Goal: Task Accomplishment & Management: Use online tool/utility

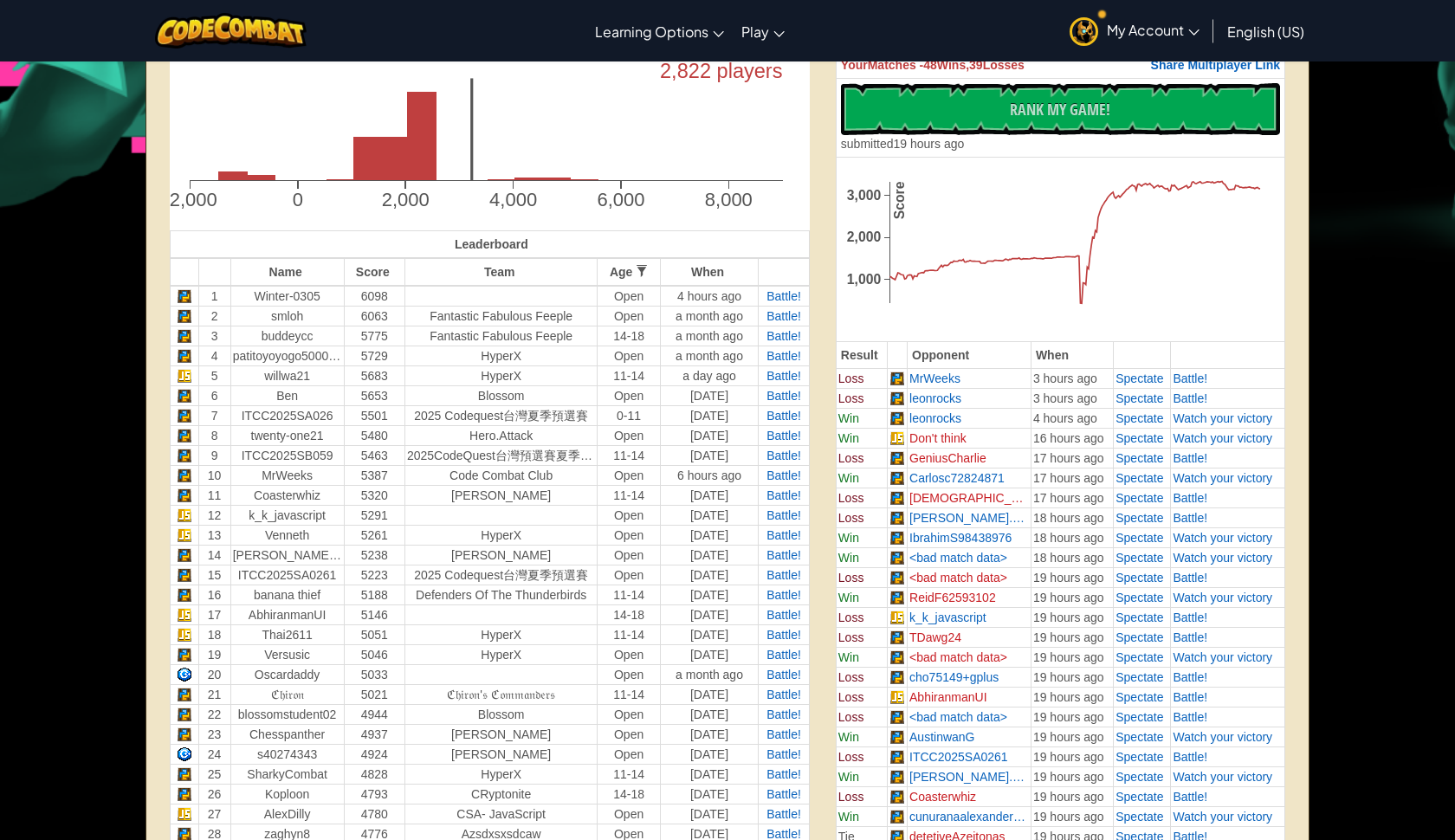
scroll to position [503, 0]
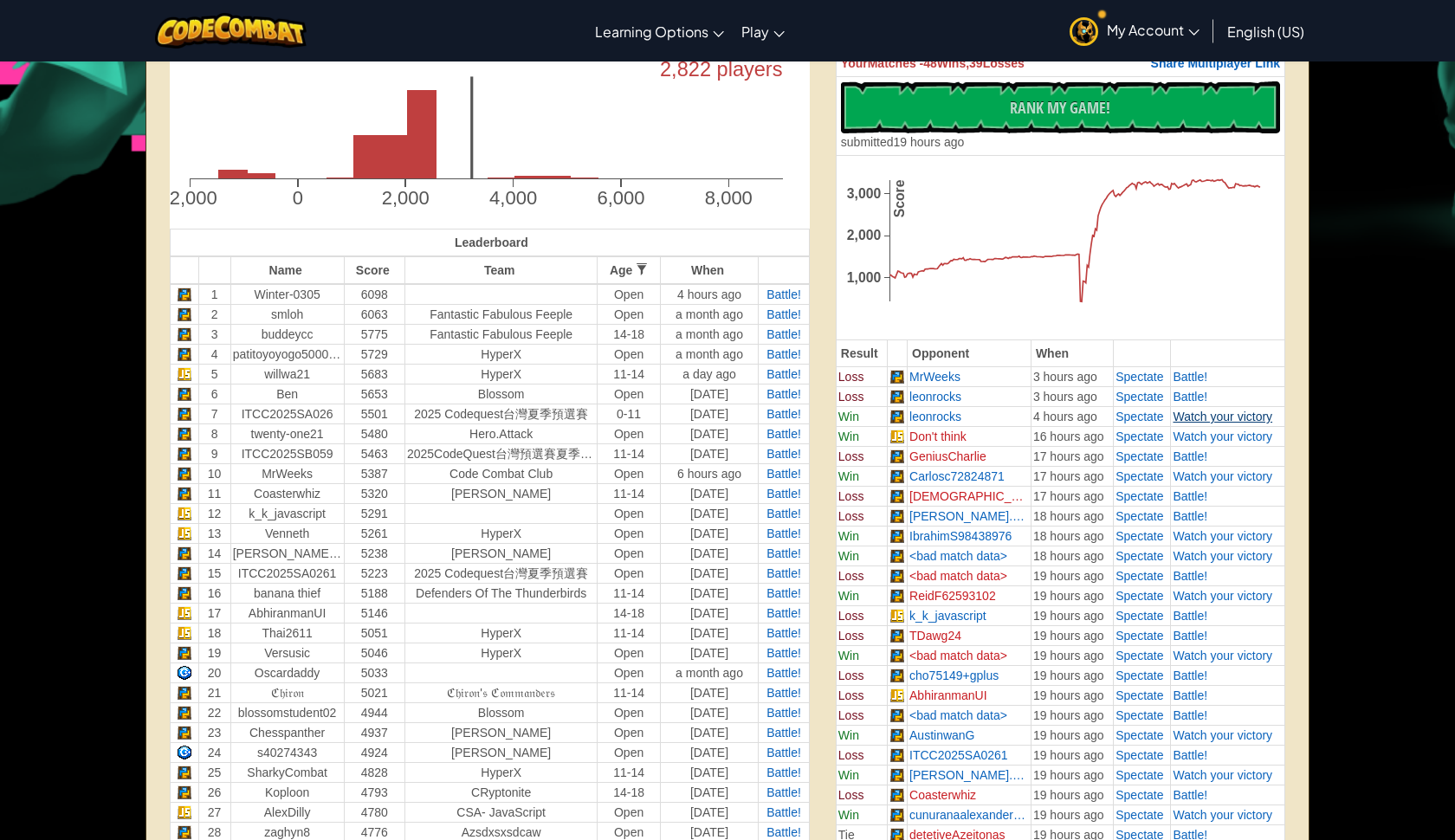
click at [1188, 416] on span "Watch your victory" at bounding box center [1222, 416] width 100 height 14
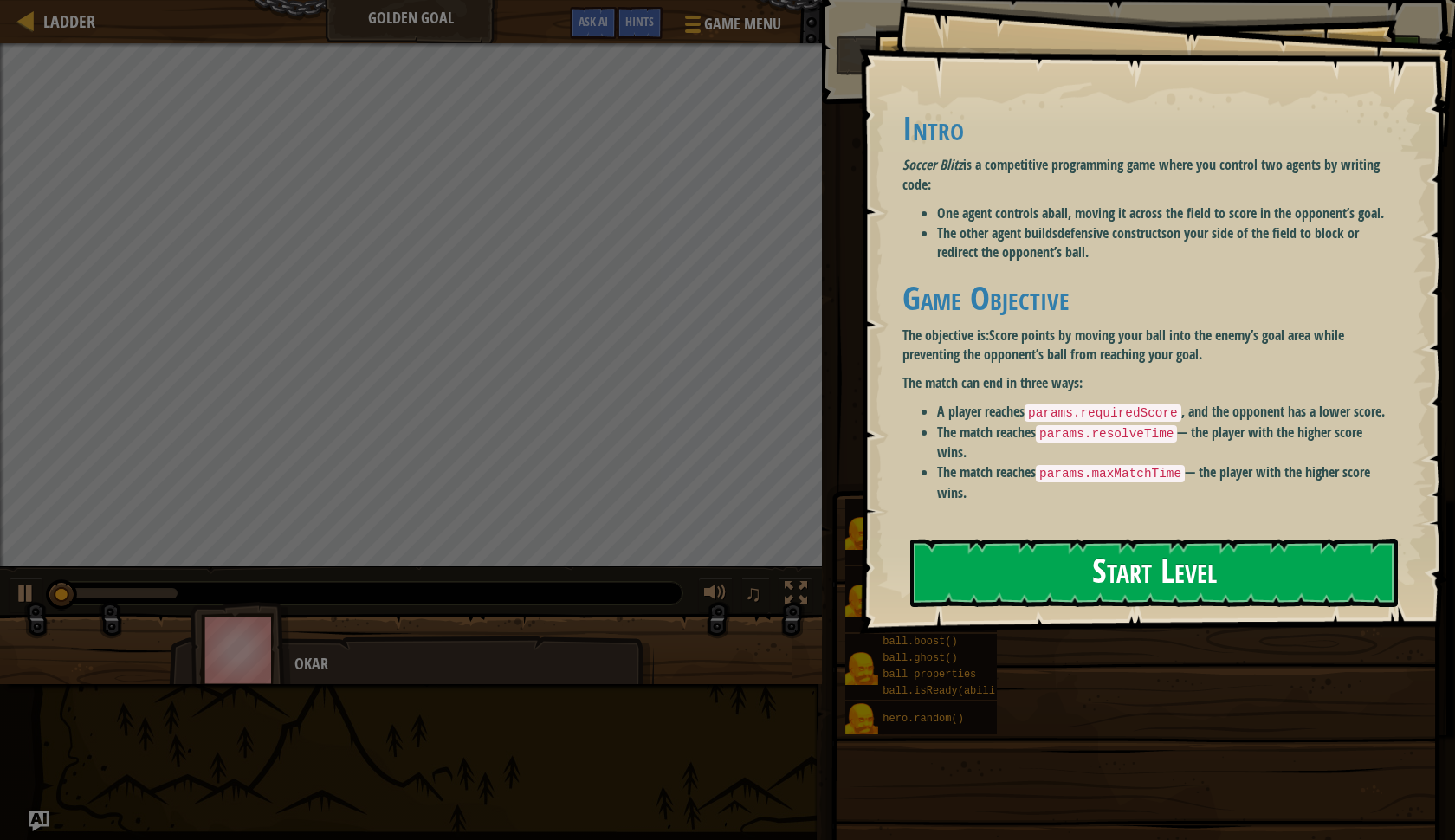
click at [965, 584] on button "Start Level" at bounding box center [1154, 572] width 488 height 68
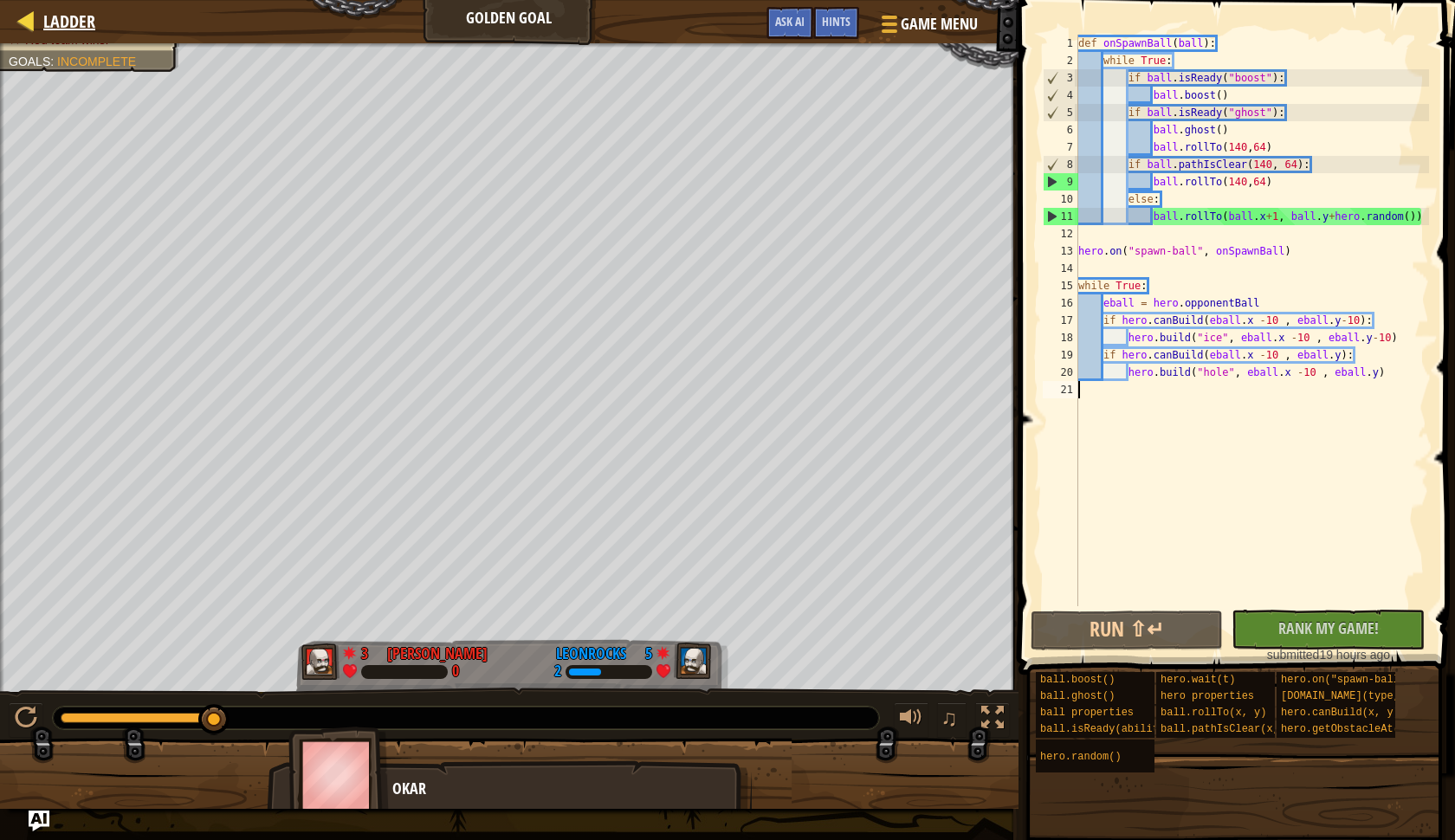
click at [41, 29] on link "Ladder" at bounding box center [65, 21] width 60 height 24
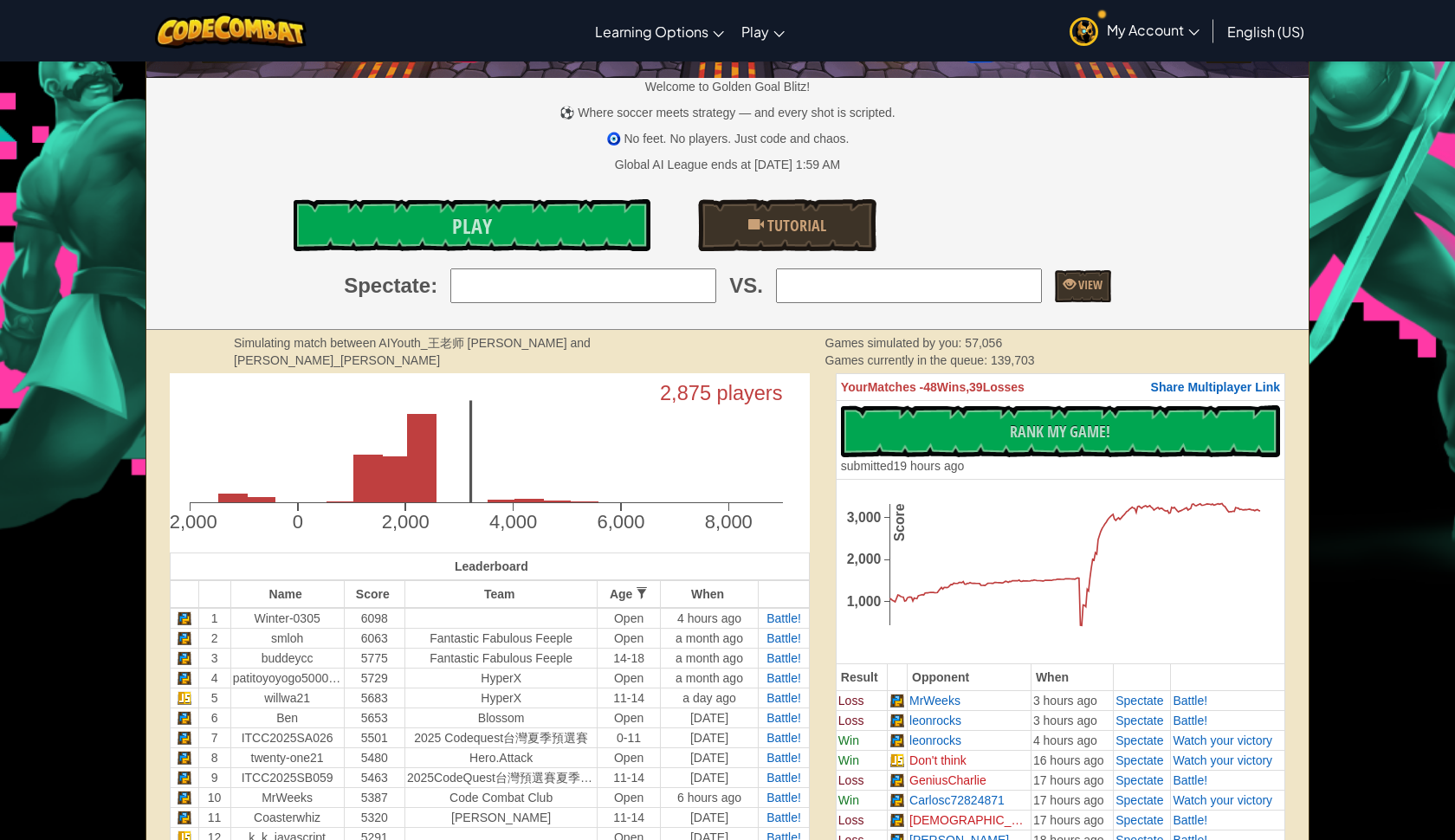
scroll to position [214, 0]
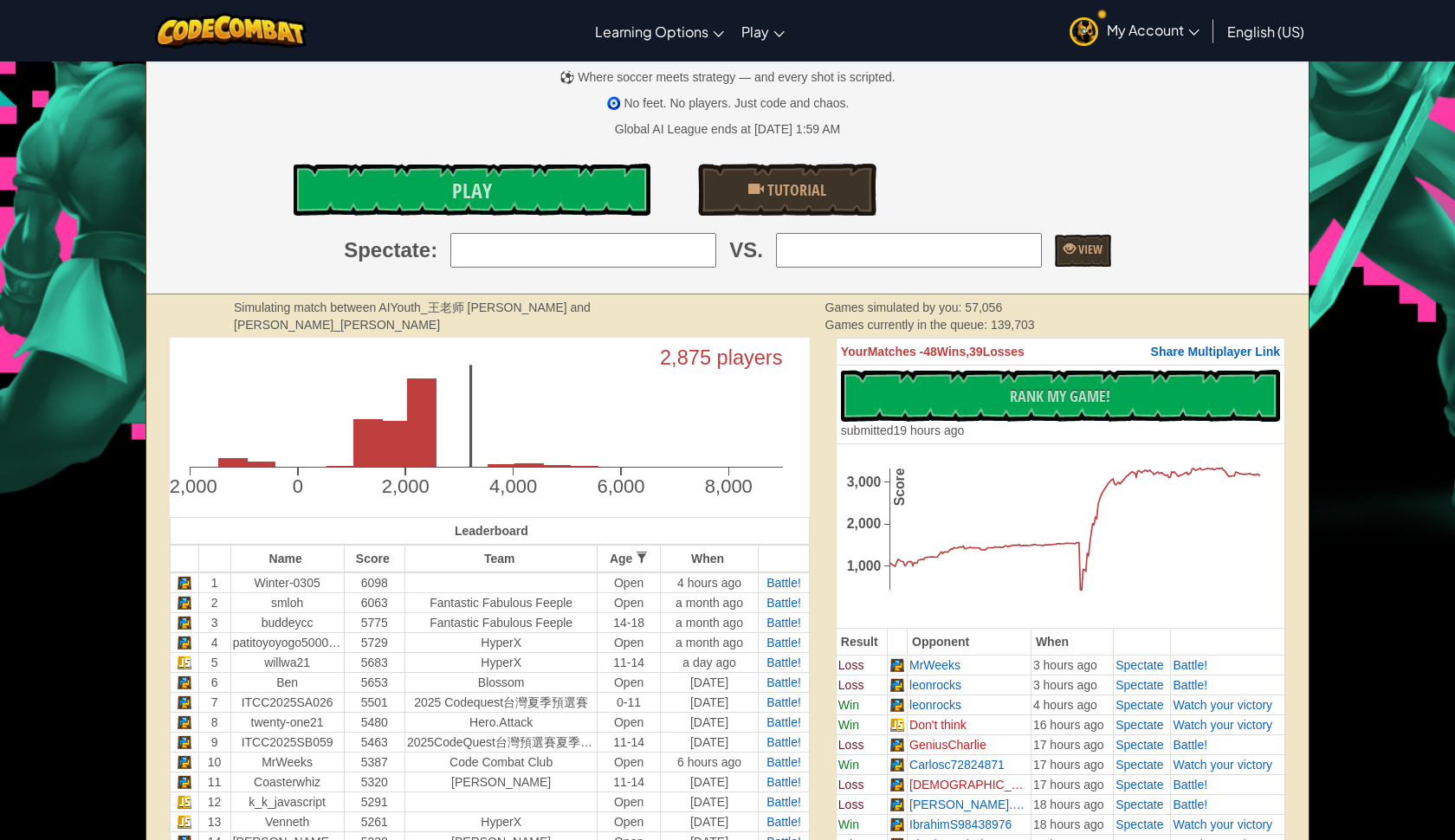
click at [622, 590] on td "Open" at bounding box center [629, 583] width 62 height 21
click at [615, 610] on td "Open" at bounding box center [629, 603] width 62 height 20
click at [615, 633] on td "Open" at bounding box center [629, 642] width 62 height 20
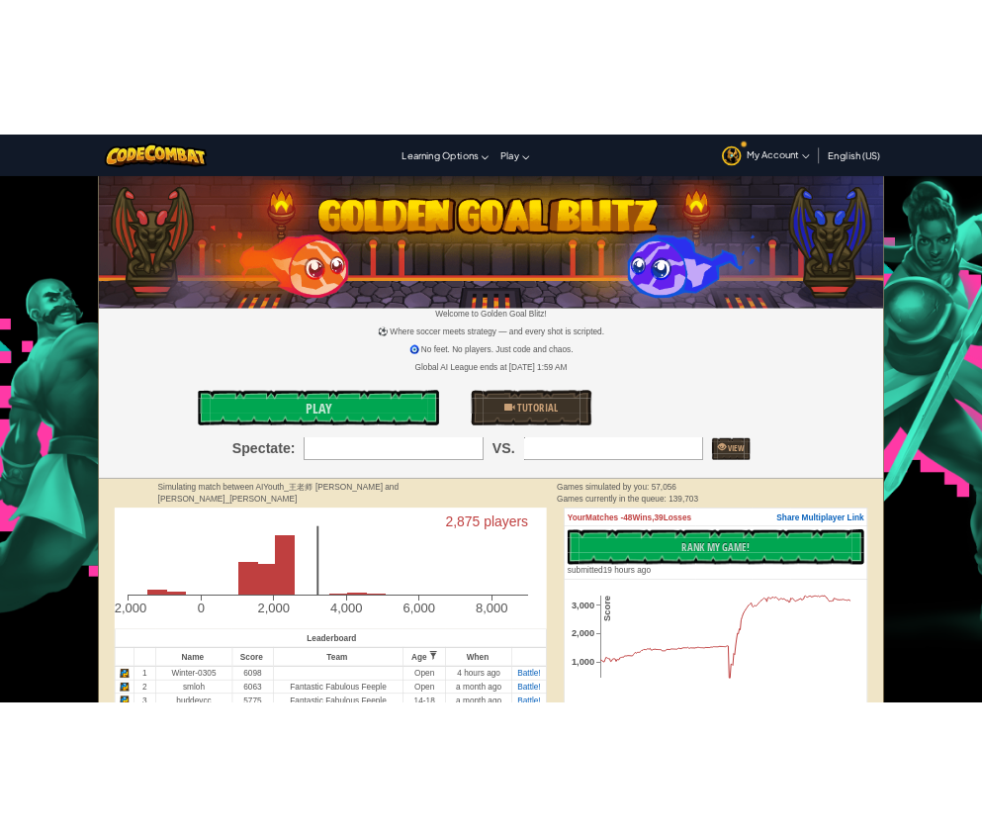
scroll to position [0, 0]
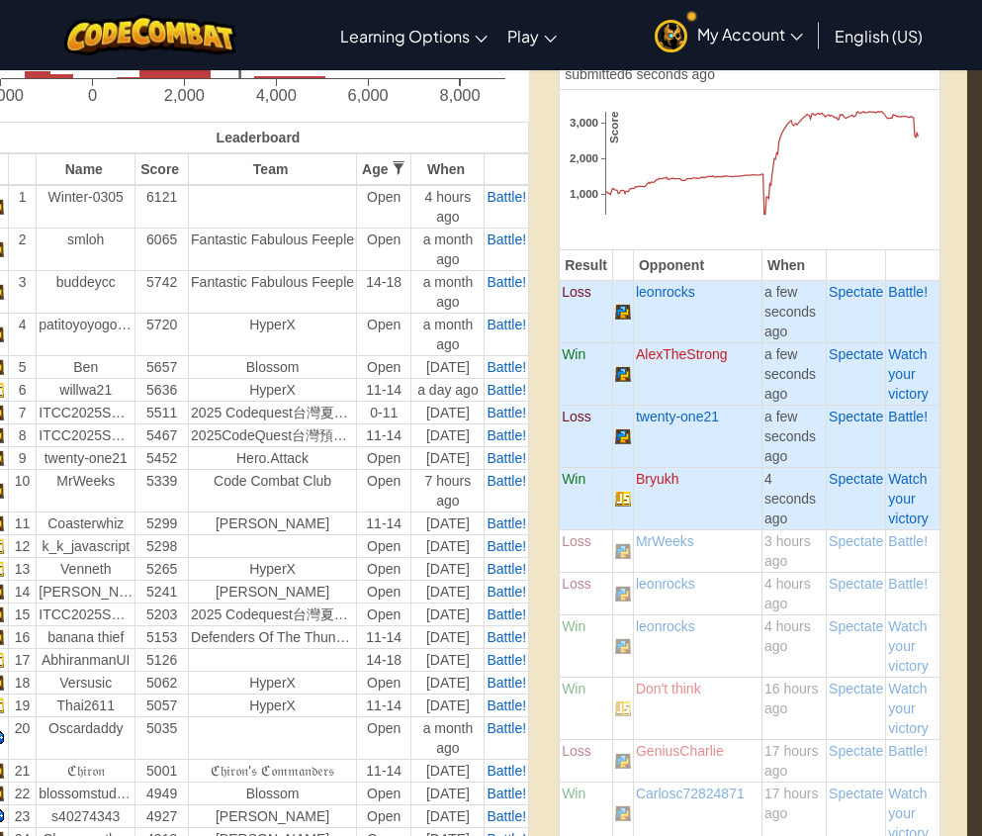
scroll to position [609, 45]
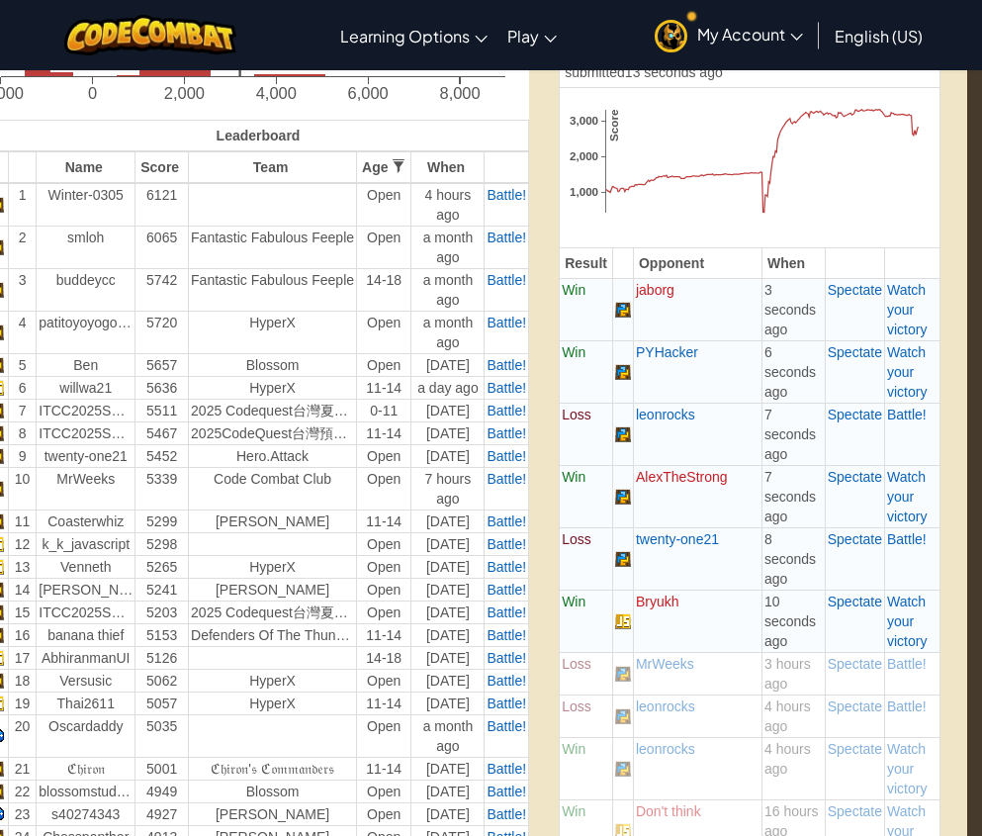
click at [907, 307] on span "Watch your victory" at bounding box center [907, 309] width 40 height 55
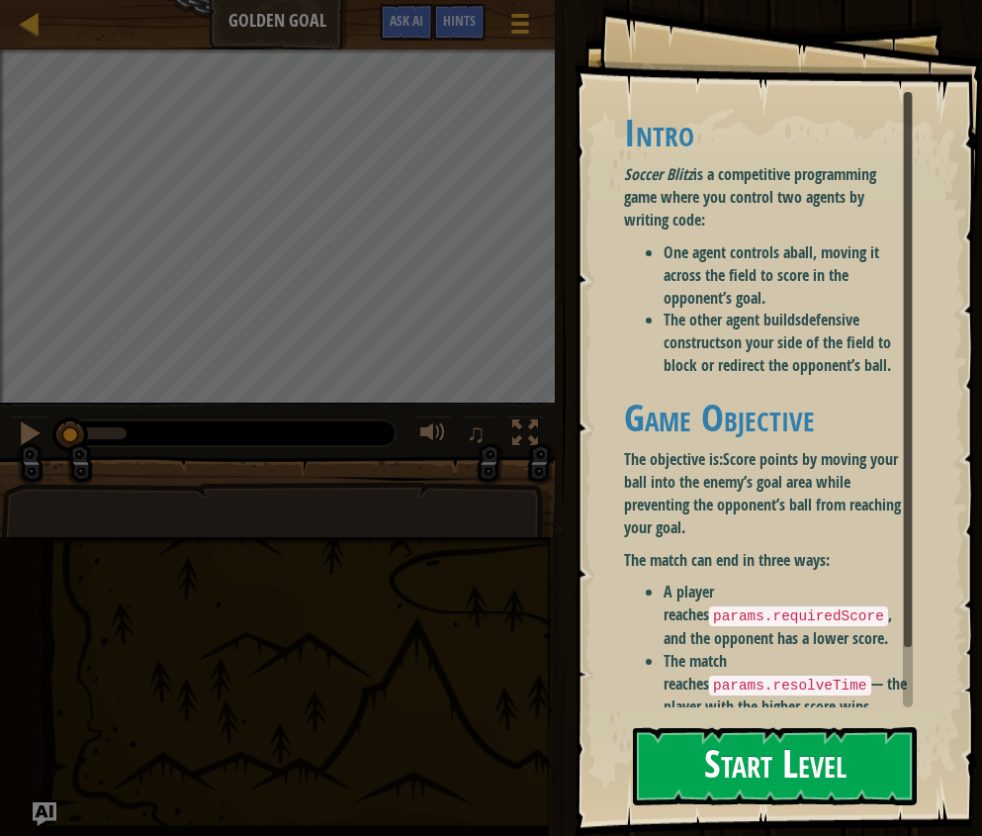
click at [665, 771] on button "Start Level" at bounding box center [775, 766] width 284 height 78
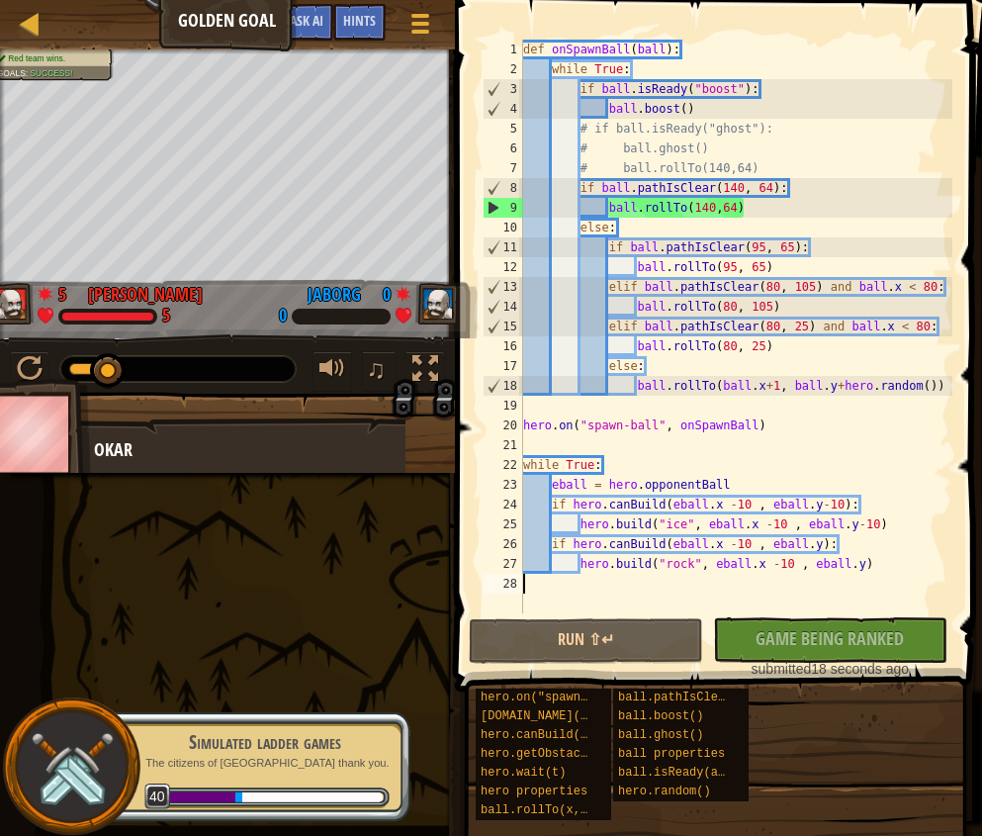
drag, startPoint x: 75, startPoint y: 368, endPoint x: 166, endPoint y: 398, distance: 95.7
click at [166, 398] on div "Red team wins. Goals : Success! 5 Josiah Deck 5 0 jaborg 0 ♫ Okar" at bounding box center [491, 260] width 982 height 423
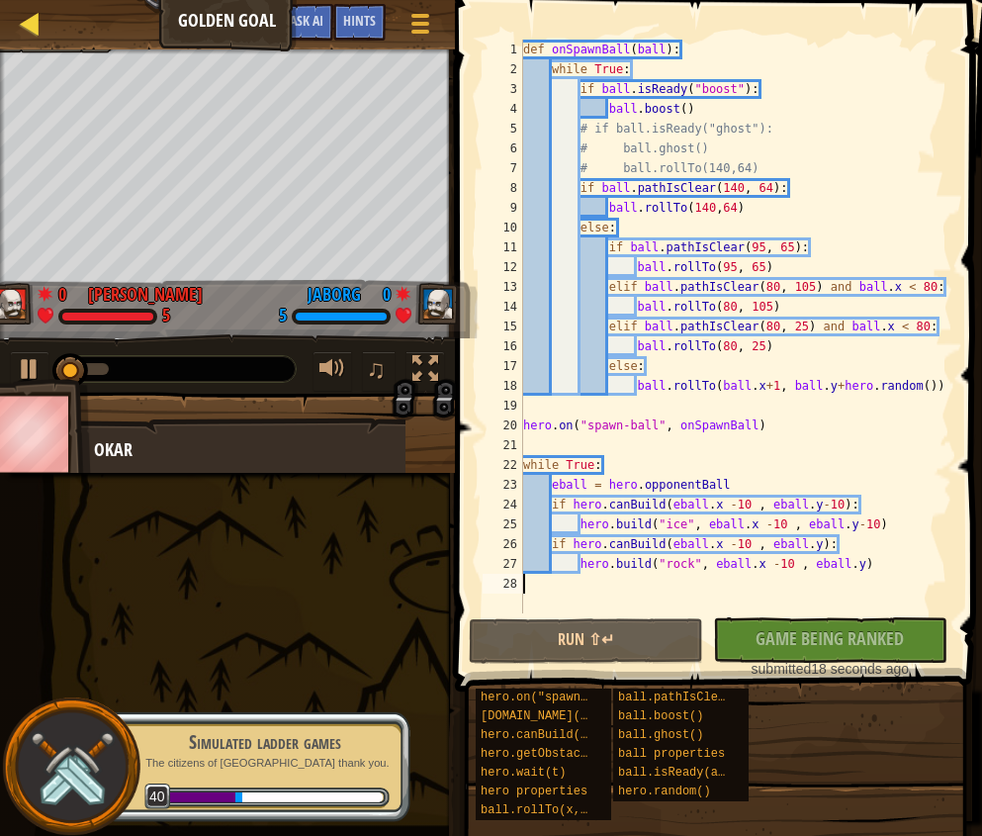
click at [22, 25] on div at bounding box center [30, 23] width 25 height 25
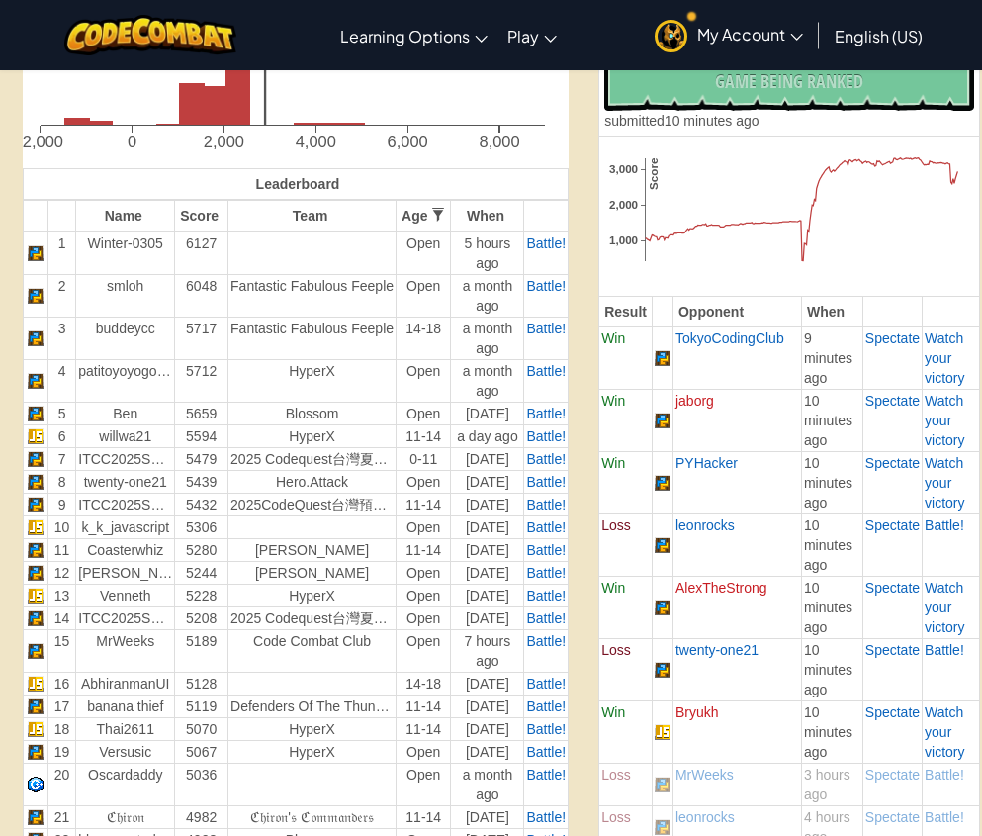
scroll to position [561, 6]
click at [743, 42] on span "My Account" at bounding box center [750, 34] width 106 height 21
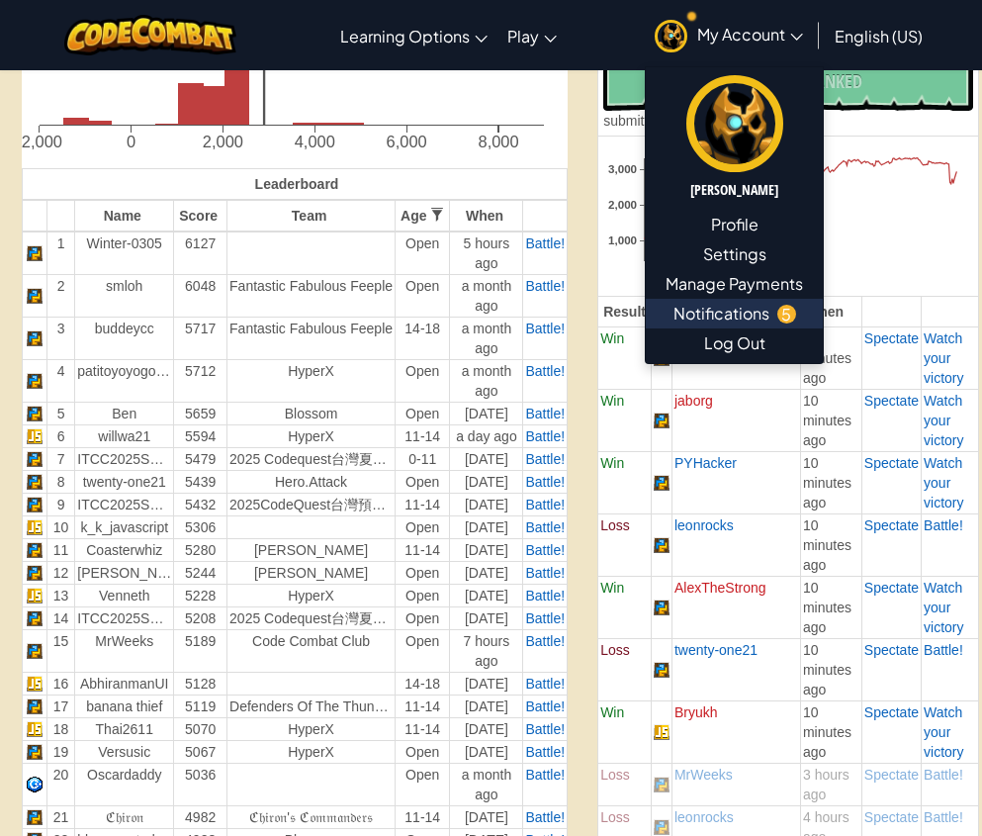
click at [739, 310] on span "Notifications" at bounding box center [722, 314] width 96 height 24
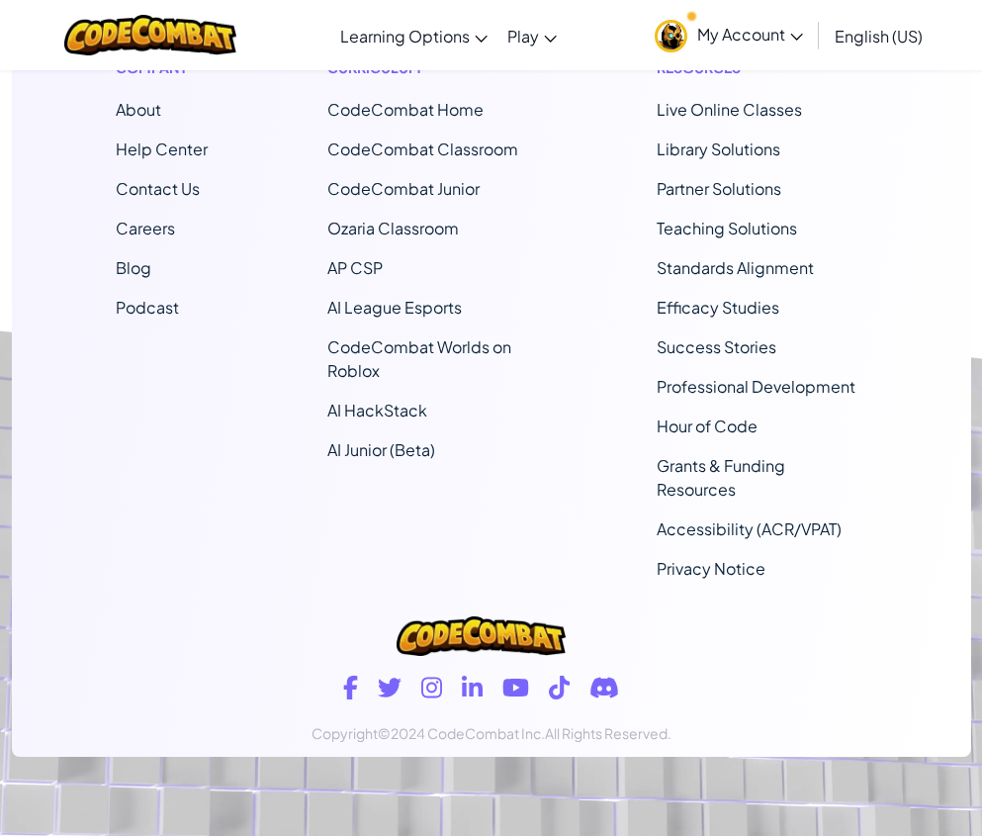
scroll to position [8206, 0]
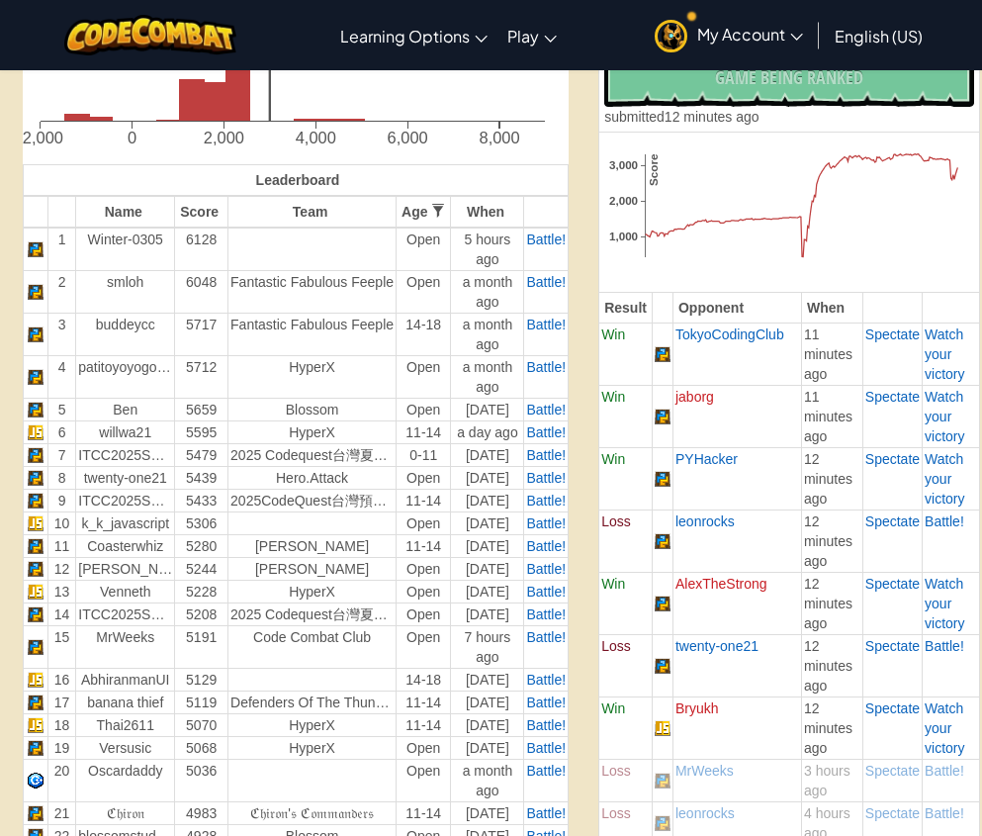
scroll to position [567, 5]
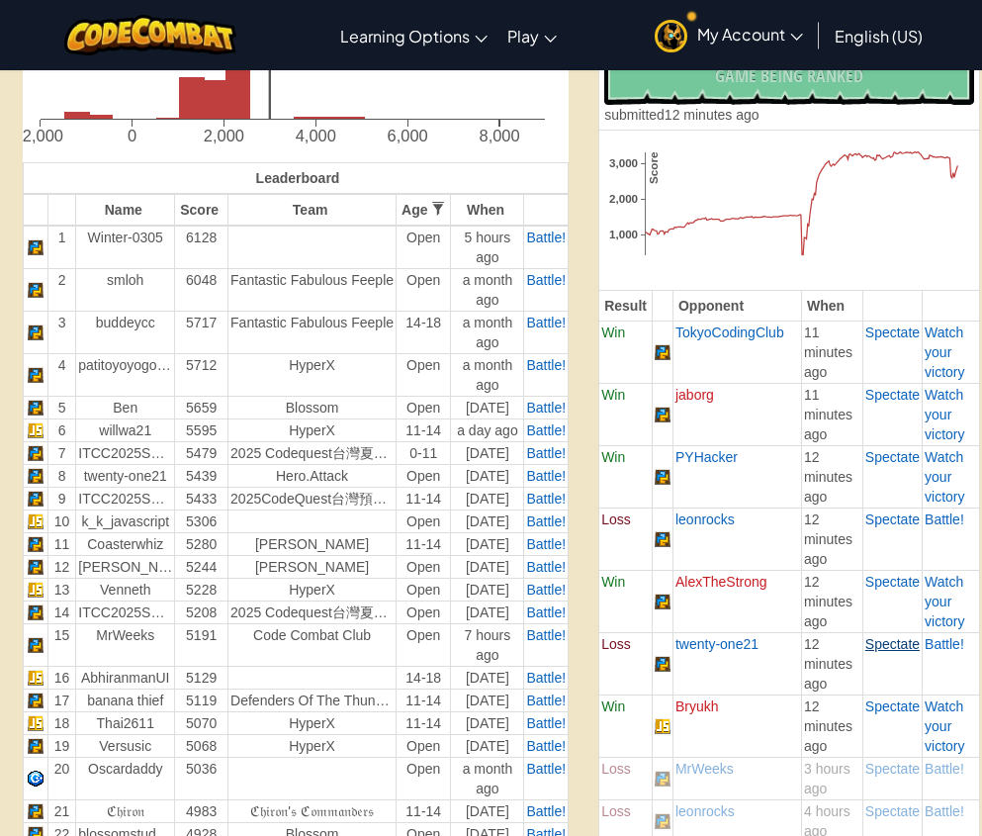
click at [906, 644] on span "Spectate" at bounding box center [893, 644] width 54 height 16
